Goal: Task Accomplishment & Management: Complete application form

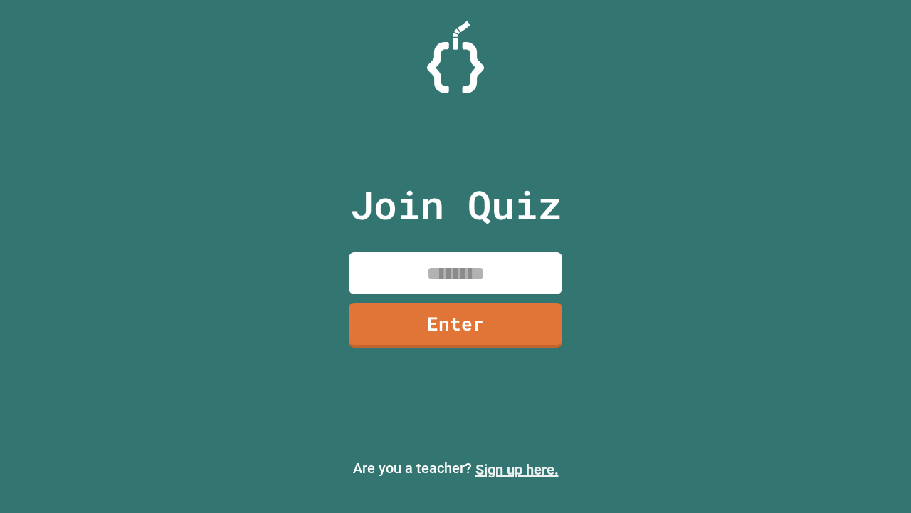
click at [517, 469] on link "Sign up here." at bounding box center [516, 469] width 83 height 17
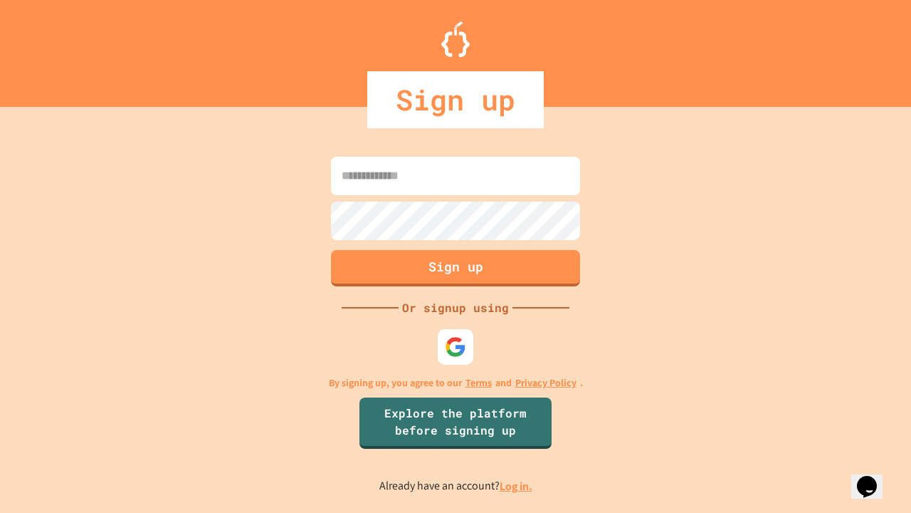
click at [517, 485] on link "Log in." at bounding box center [516, 485] width 33 height 15
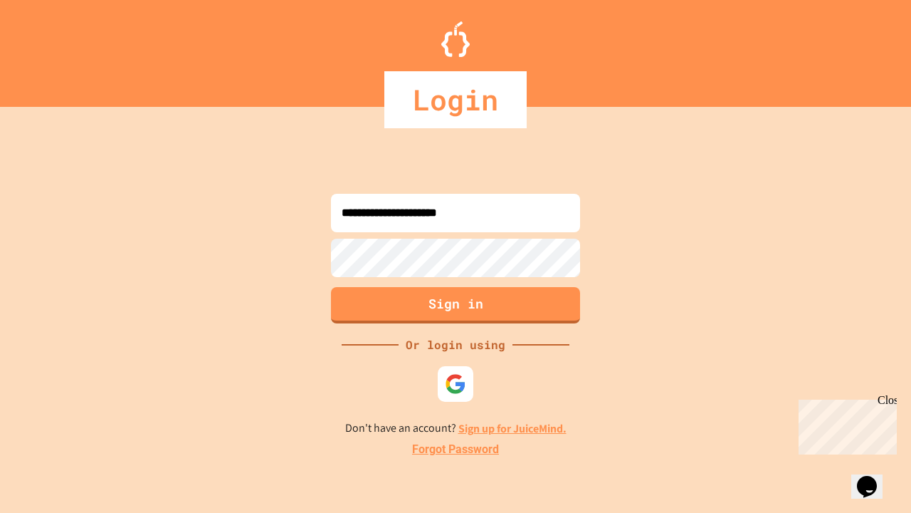
type input "**********"
